Goal: Task Accomplishment & Management: Use online tool/utility

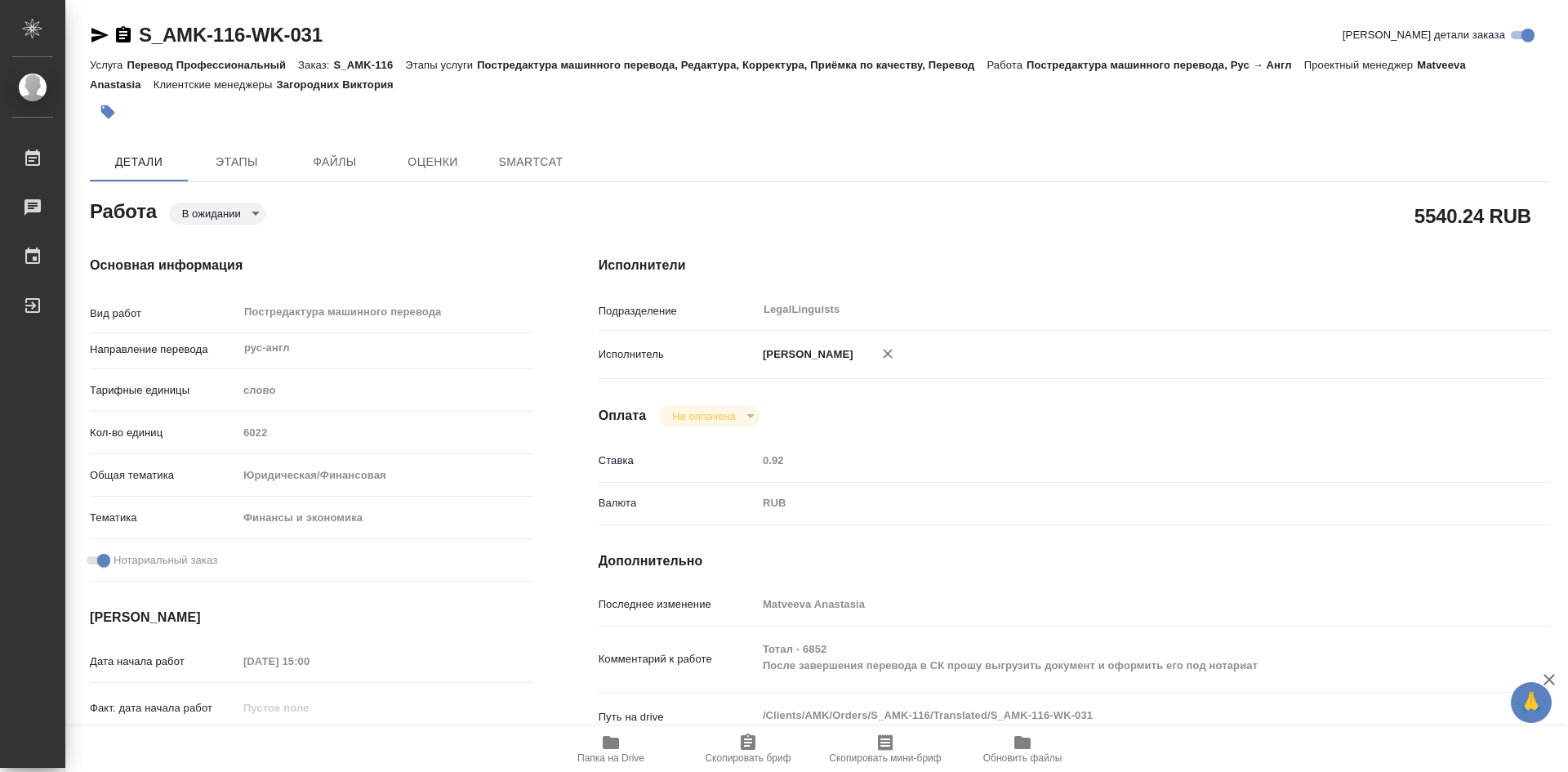
type textarea "x"
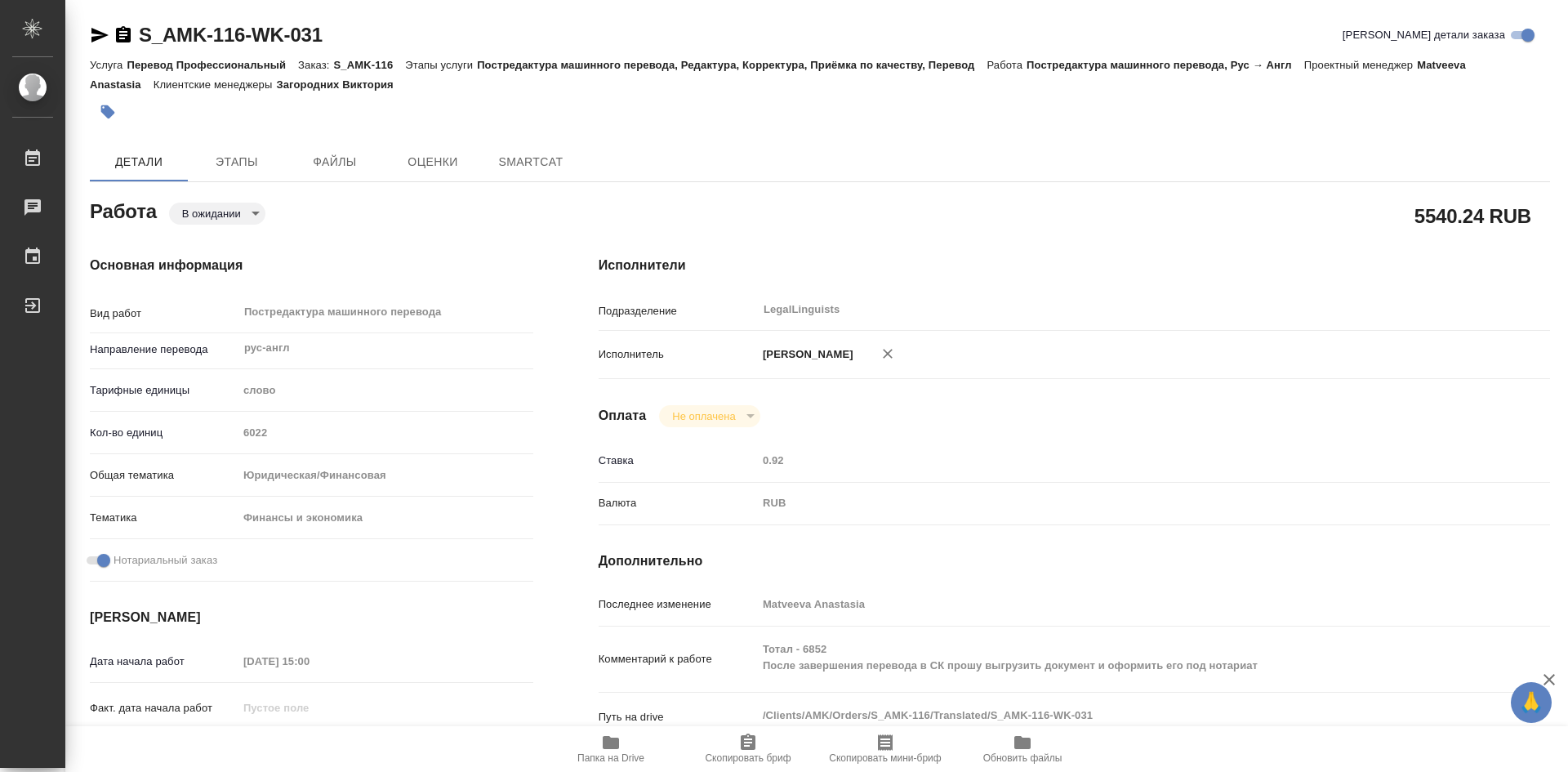
type textarea "x"
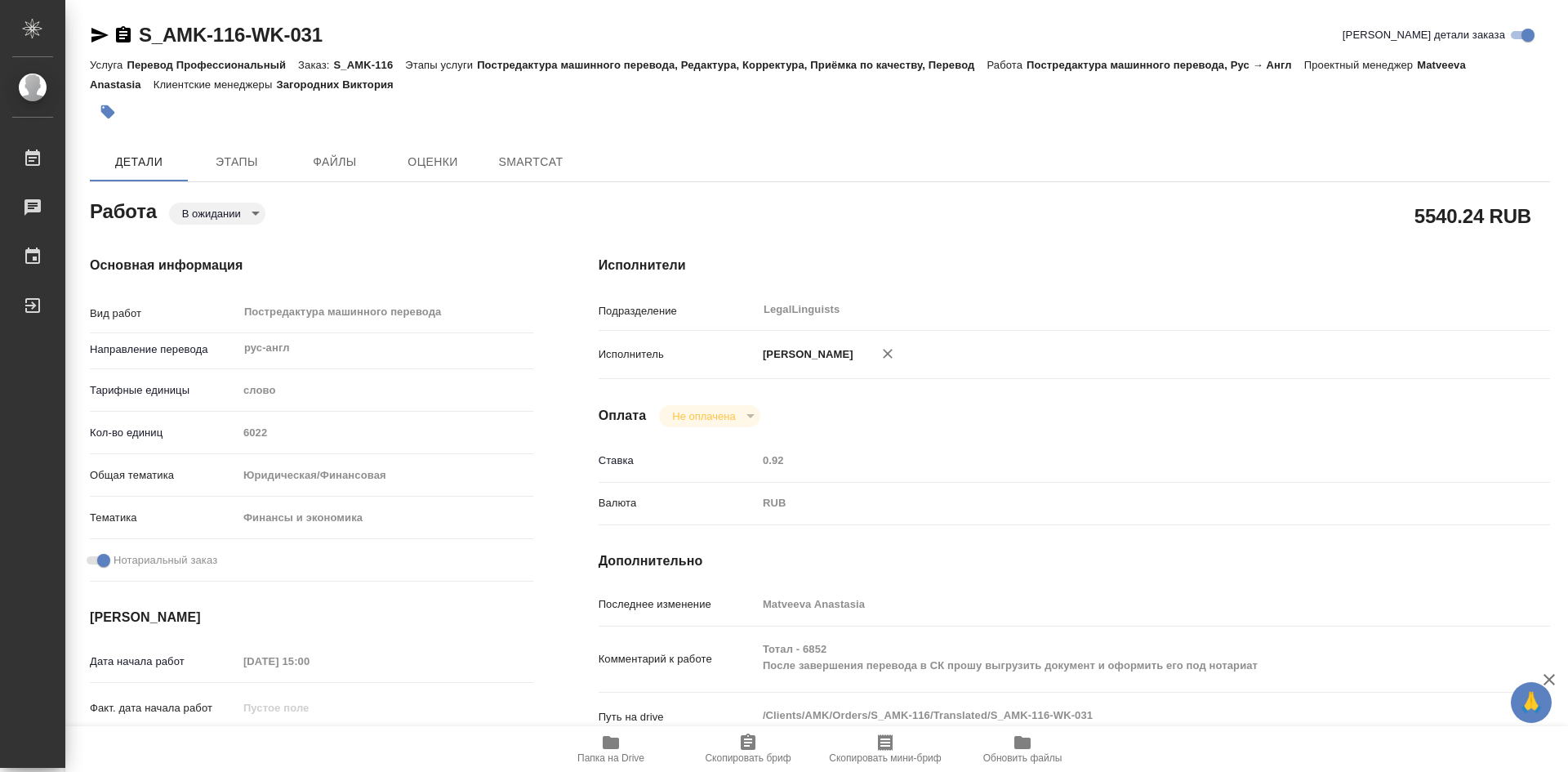
type textarea "x"
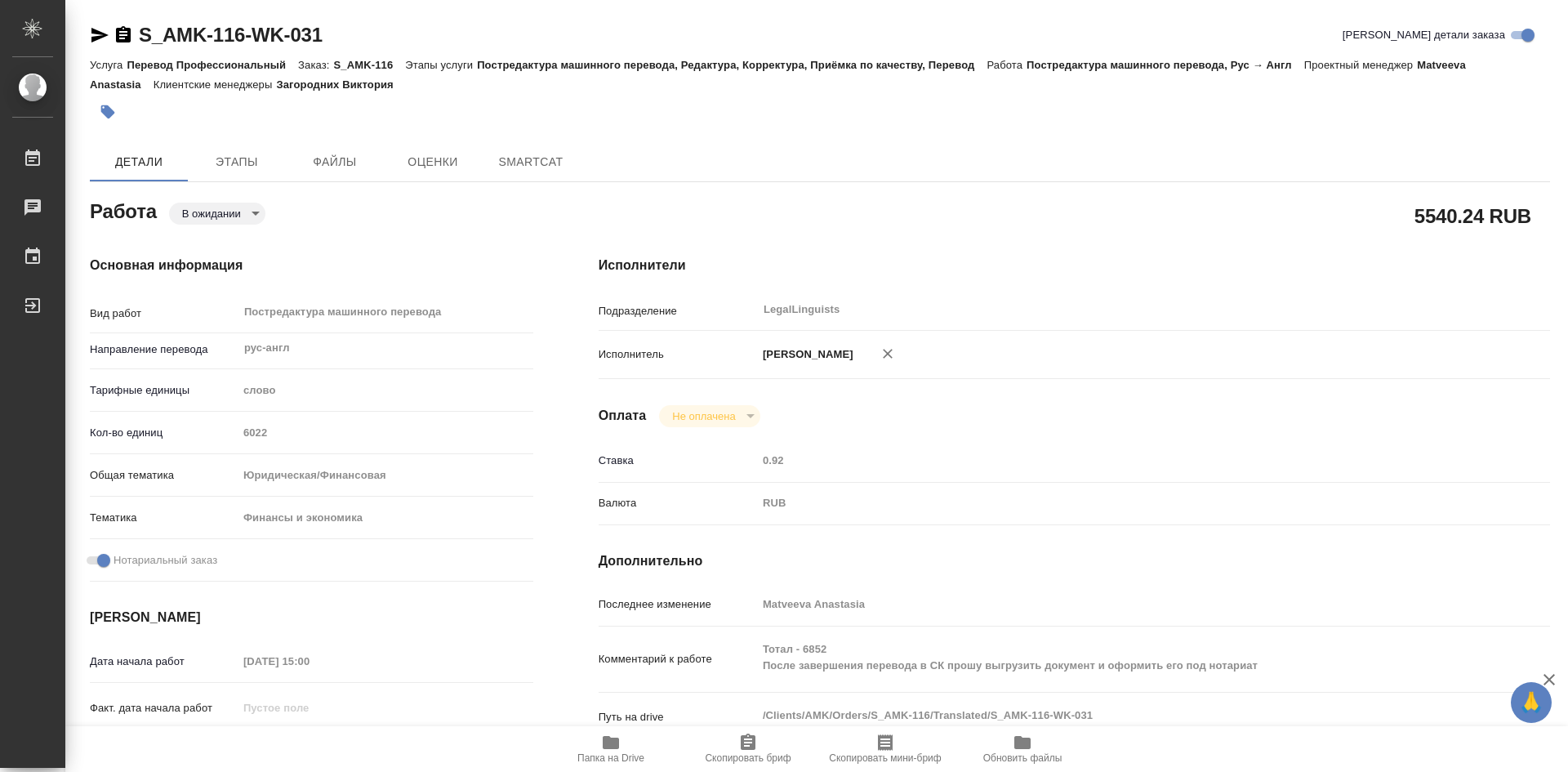
type textarea "x"
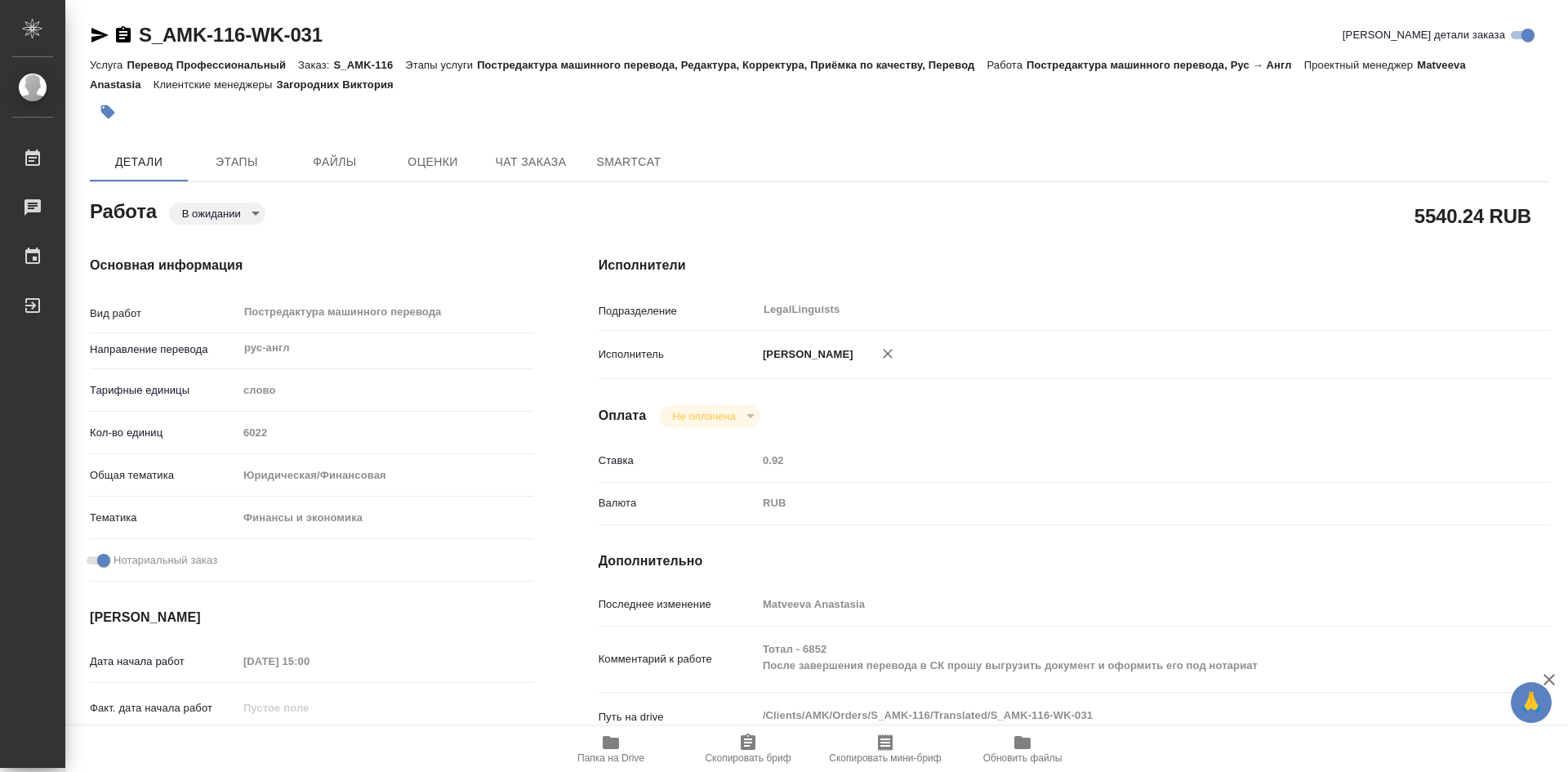
type textarea "x"
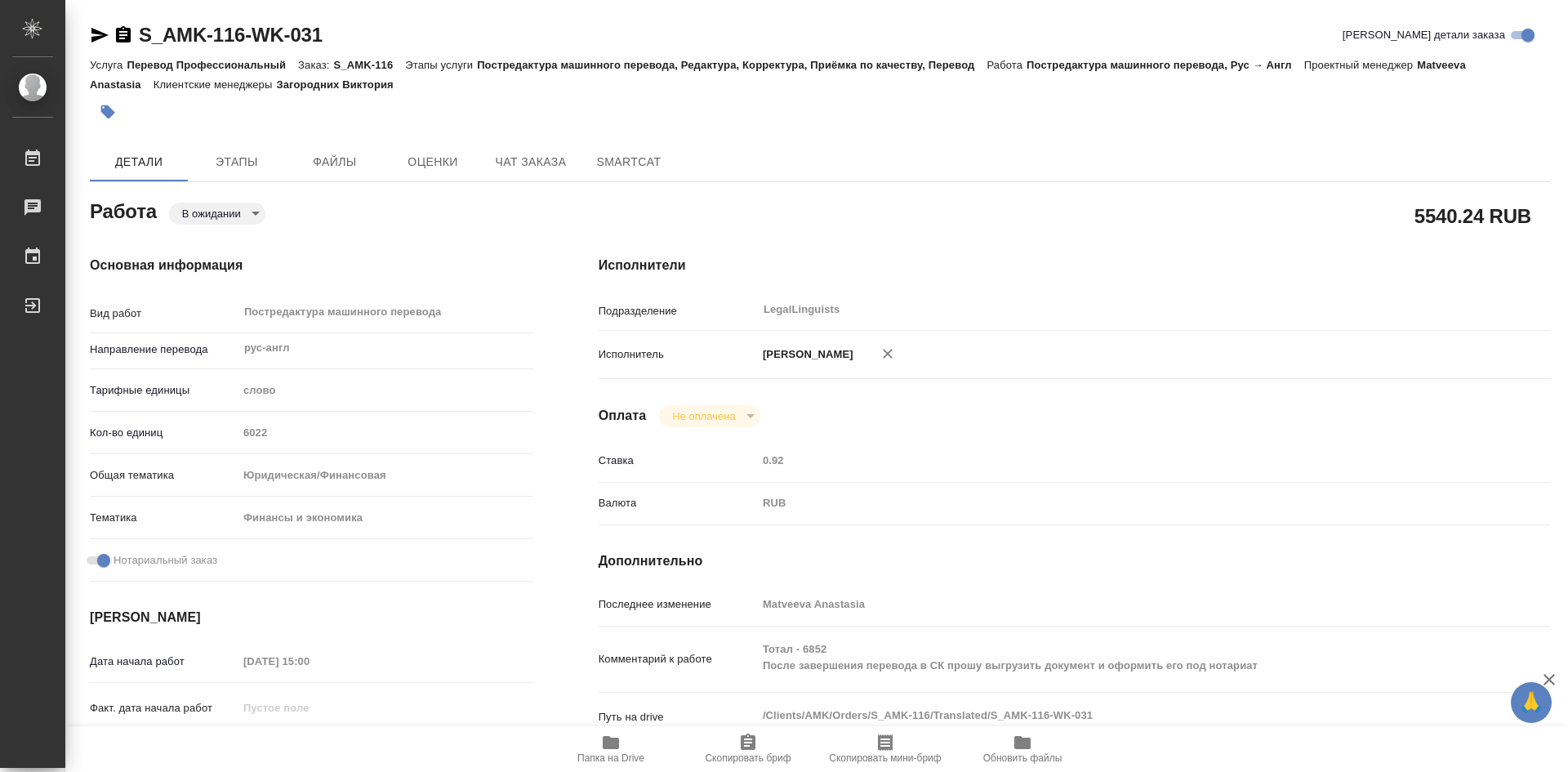
type textarea "x"
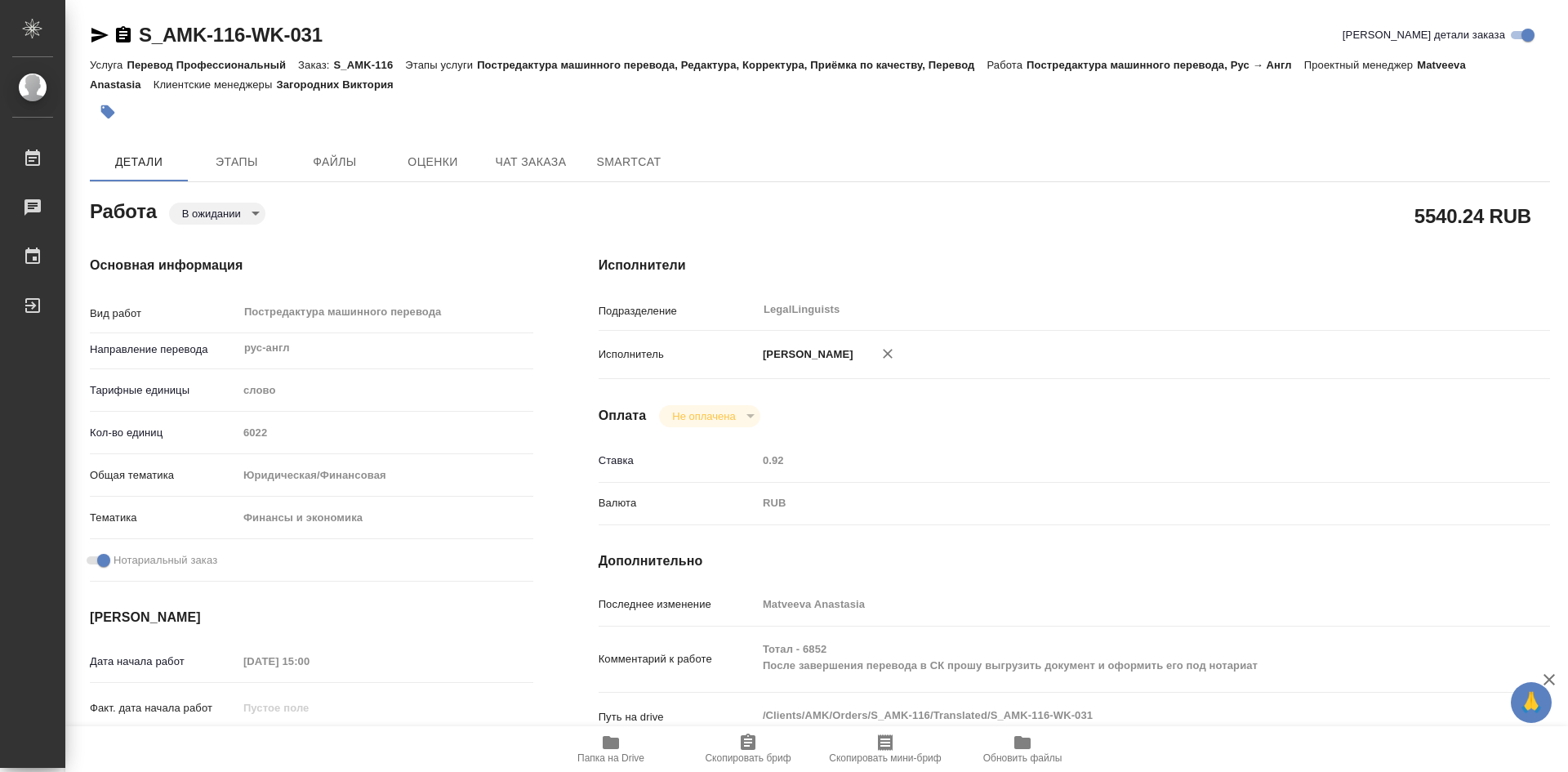
click at [621, 735] on span "Папка на Drive" at bounding box center [611, 748] width 118 height 31
